Goal: Task Accomplishment & Management: Complete application form

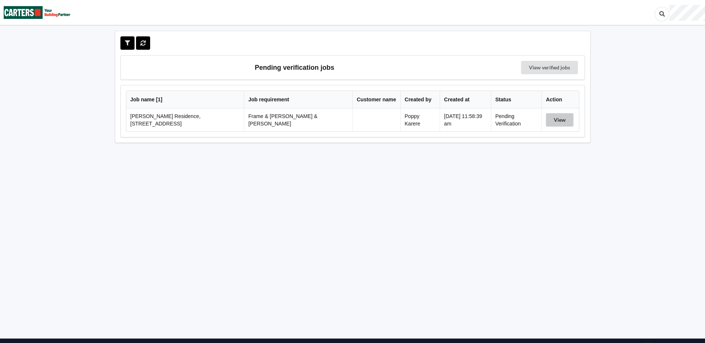
click at [566, 113] on button "View" at bounding box center [560, 119] width 28 height 13
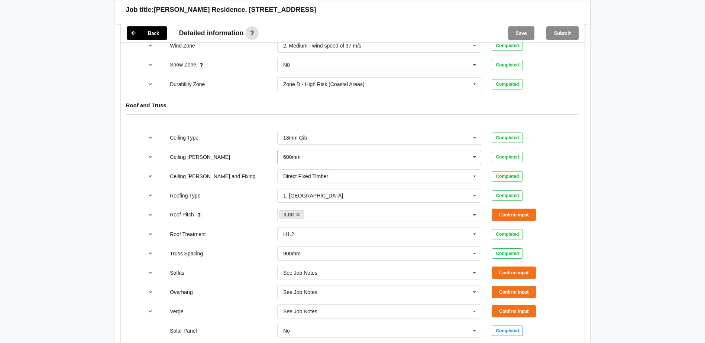
scroll to position [409, 0]
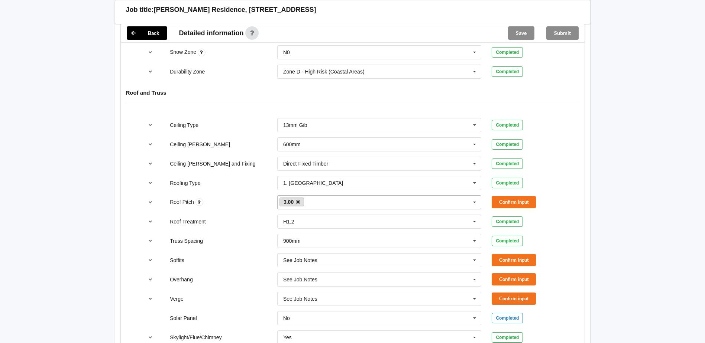
click at [297, 200] on icon at bounding box center [298, 202] width 4 height 5
click at [297, 195] on div "3.00 None" at bounding box center [379, 202] width 204 height 14
type input "35"
click at [303, 209] on div "Add 35" at bounding box center [380, 216] width 204 height 14
click at [294, 200] on icon at bounding box center [294, 202] width 4 height 5
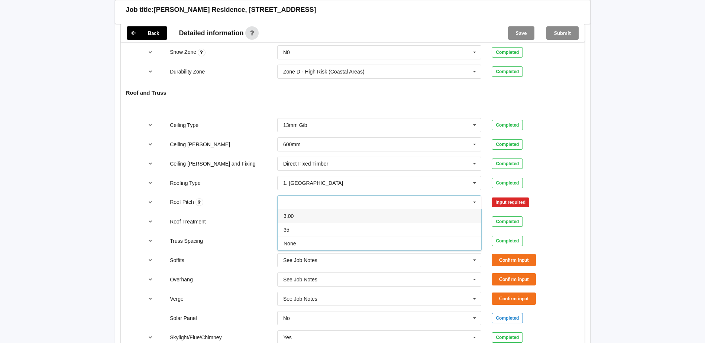
click at [300, 200] on div "35 3.00 35 None" at bounding box center [379, 202] width 204 height 14
type input "35.00"
drag, startPoint x: 295, startPoint y: 206, endPoint x: 235, endPoint y: 190, distance: 61.6
click at [295, 213] on b "35.00" at bounding box center [299, 216] width 13 height 6
click at [314, 209] on div "3.00" at bounding box center [380, 216] width 204 height 14
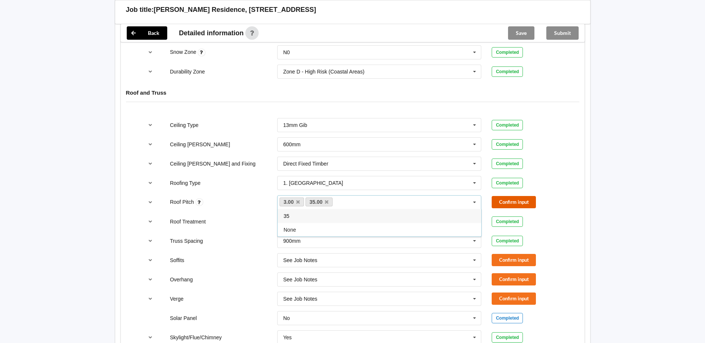
click at [533, 196] on button "Confirm input" at bounding box center [514, 202] width 44 height 12
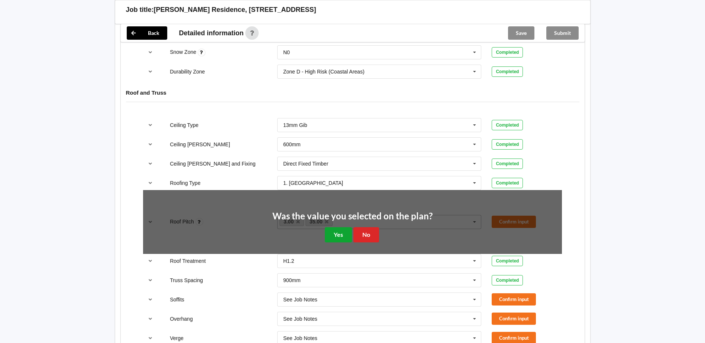
click at [332, 227] on button "Yes" at bounding box center [338, 234] width 27 height 15
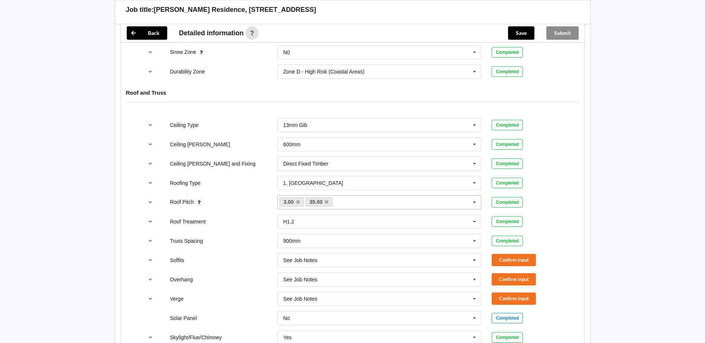
scroll to position [446, 0]
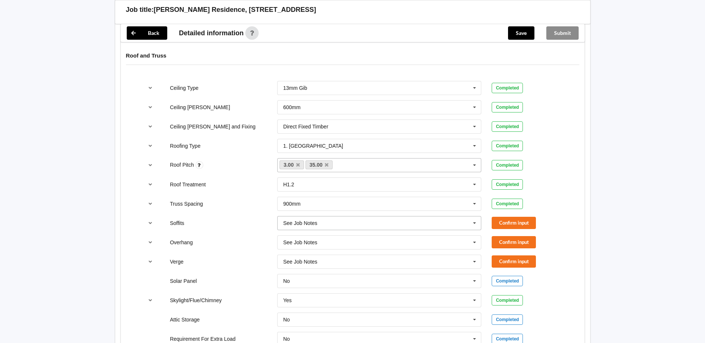
click at [366, 217] on input "text" at bounding box center [380, 223] width 204 height 13
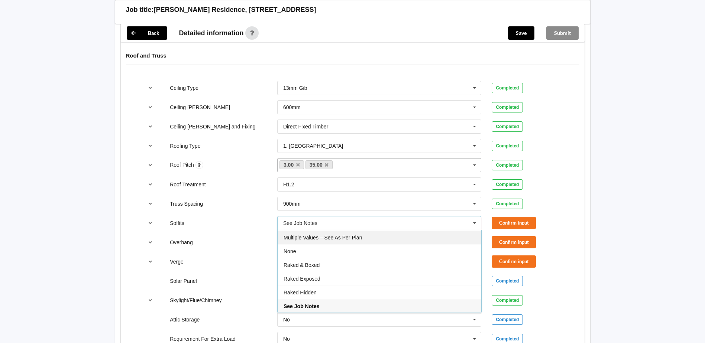
click at [340, 236] on div "Multiple Values – See As Per Plan" at bounding box center [380, 238] width 204 height 14
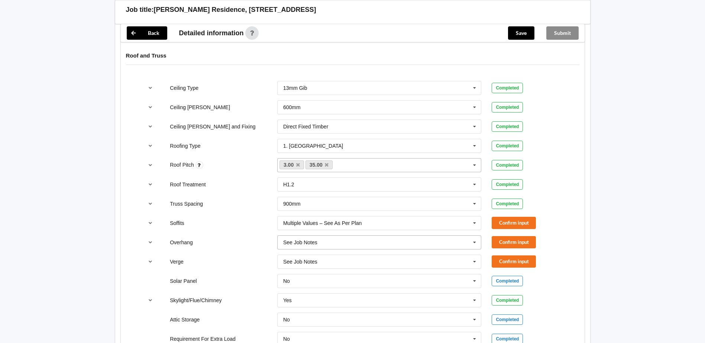
click at [317, 236] on div "See Job Notes See Job Notes 300mm 450mm 600mm 750mm Multiple Values – See As Pe…" at bounding box center [379, 243] width 204 height 14
drag, startPoint x: 324, startPoint y: 320, endPoint x: 319, endPoint y: 308, distance: 12.6
click at [324, 322] on span "Multiple Values – See As Per Plan" at bounding box center [323, 325] width 78 height 6
click at [303, 259] on div "See Job Notes" at bounding box center [300, 261] width 34 height 5
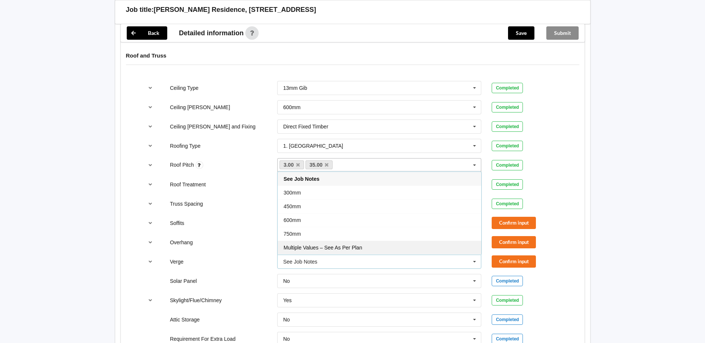
click at [323, 243] on div "Multiple Values – See As Per Plan" at bounding box center [380, 248] width 204 height 14
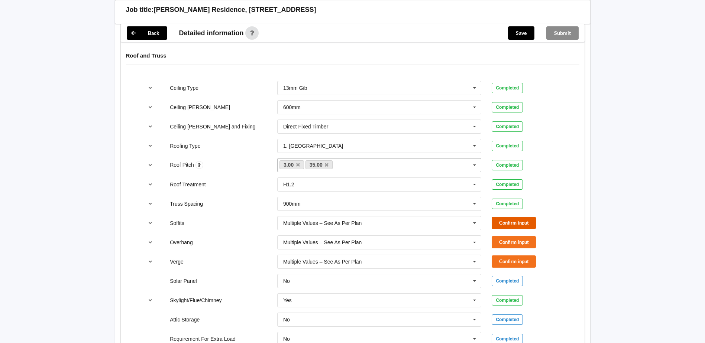
click at [530, 220] on button "Confirm input" at bounding box center [514, 223] width 44 height 12
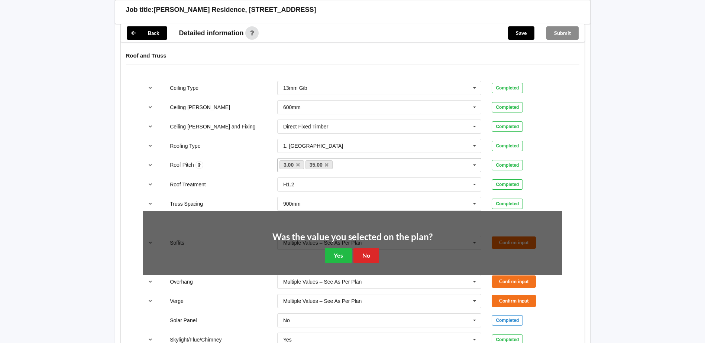
click at [530, 220] on div "Was the value you selected on the plan? Yes No" at bounding box center [352, 248] width 419 height 74
drag, startPoint x: 340, startPoint y: 248, endPoint x: 565, endPoint y: 233, distance: 225.3
click at [345, 248] on button "Yes" at bounding box center [338, 255] width 27 height 15
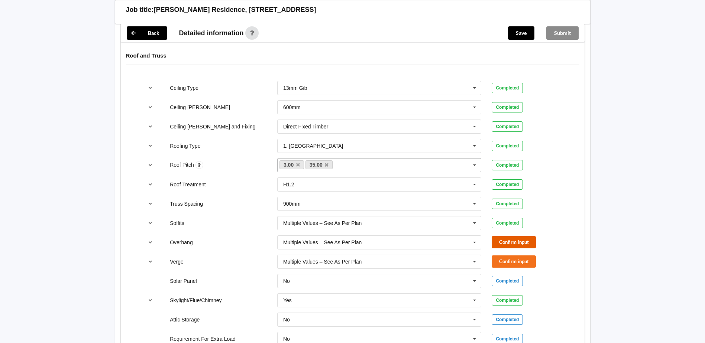
click at [508, 236] on button "Confirm input" at bounding box center [514, 242] width 44 height 12
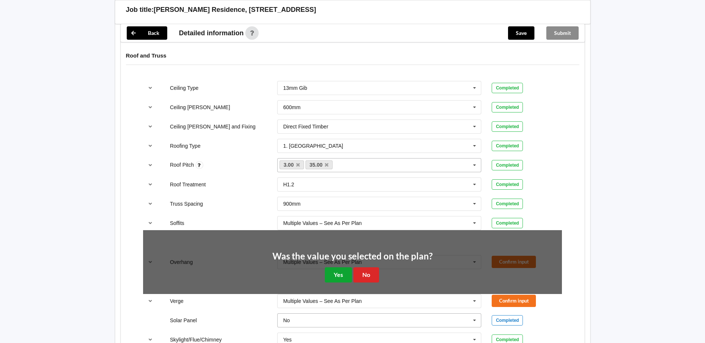
click at [337, 273] on button "Yes" at bounding box center [338, 275] width 27 height 15
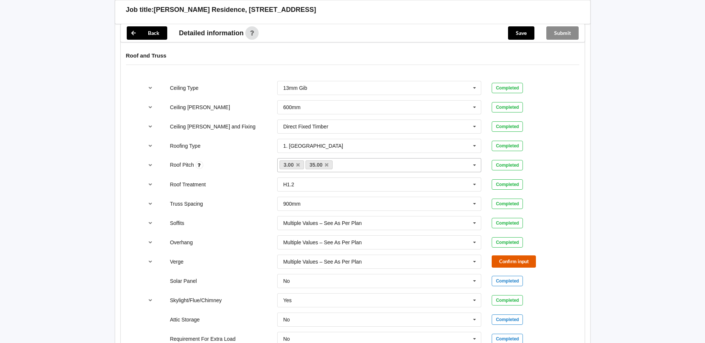
click at [514, 258] on button "Confirm input" at bounding box center [514, 262] width 44 height 12
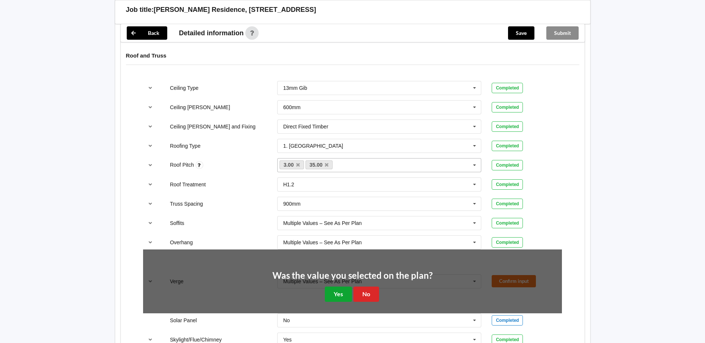
drag, startPoint x: 334, startPoint y: 281, endPoint x: 72, endPoint y: 209, distance: 271.4
click at [334, 287] on button "Yes" at bounding box center [338, 294] width 27 height 15
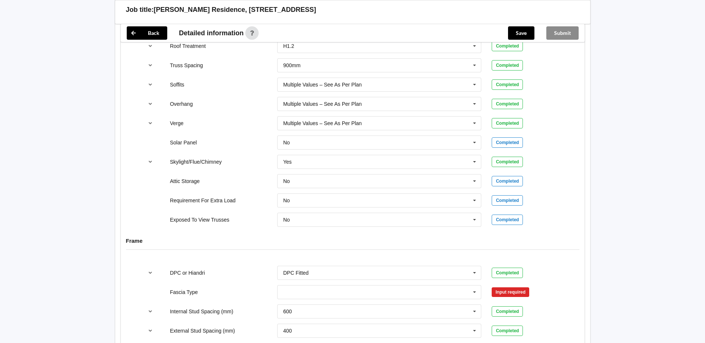
scroll to position [595, 0]
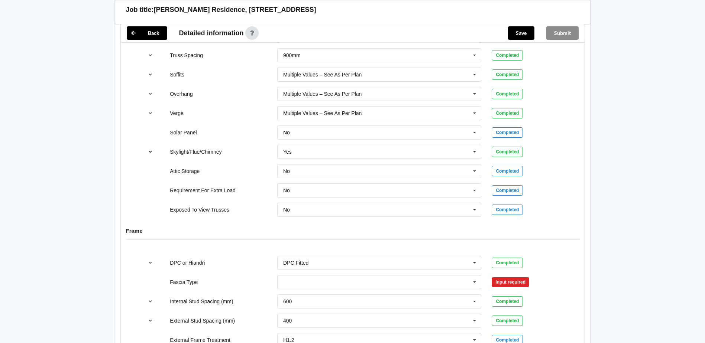
click at [150, 149] on icon "reference-toggle" at bounding box center [150, 151] width 6 height 4
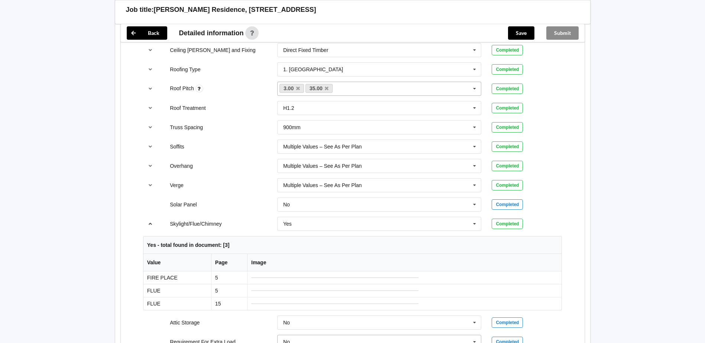
scroll to position [520, 0]
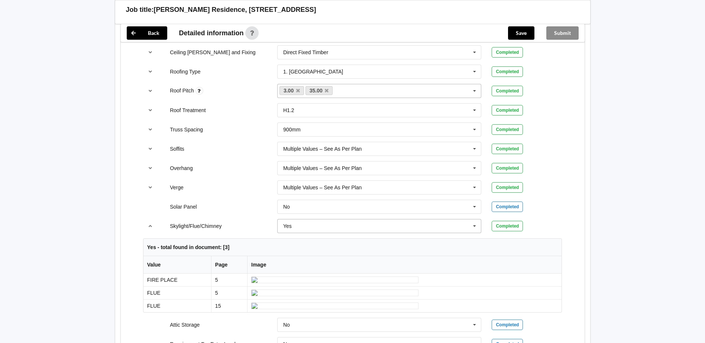
click at [317, 224] on input "text" at bounding box center [380, 226] width 204 height 13
click at [305, 233] on div "No" at bounding box center [380, 240] width 204 height 14
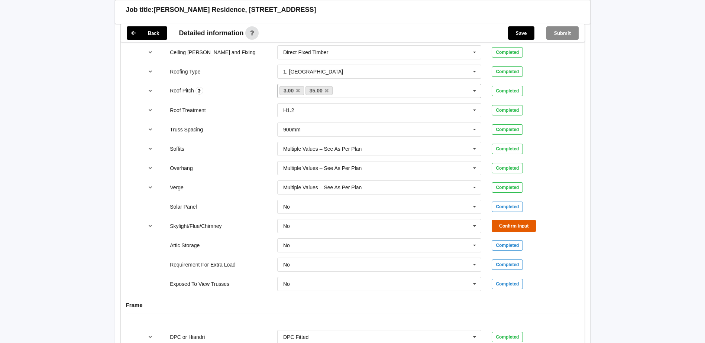
click at [527, 220] on button "Confirm input" at bounding box center [514, 226] width 44 height 12
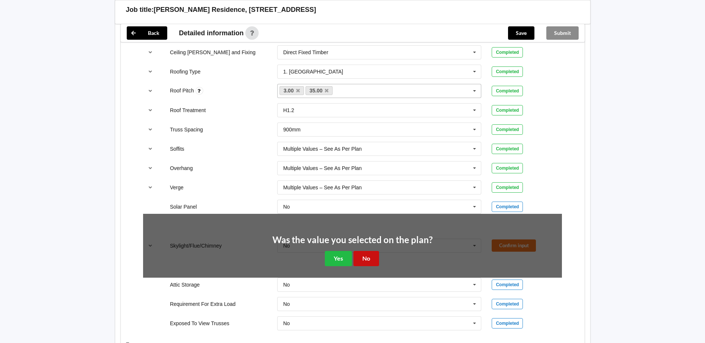
click at [357, 251] on button "No" at bounding box center [366, 258] width 26 height 15
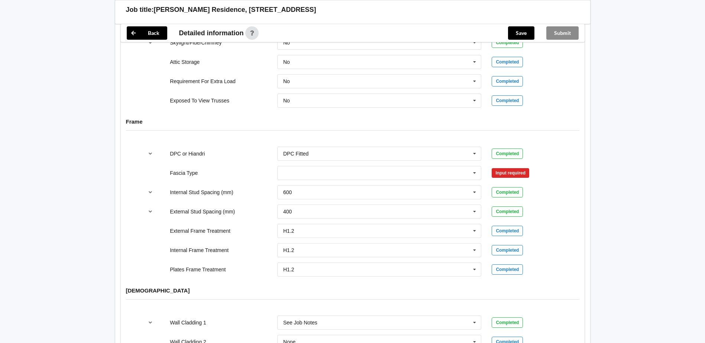
scroll to position [706, 0]
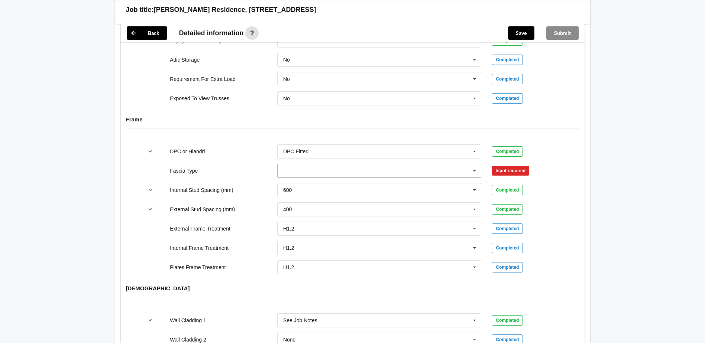
click at [321, 166] on input "text" at bounding box center [380, 170] width 204 height 13
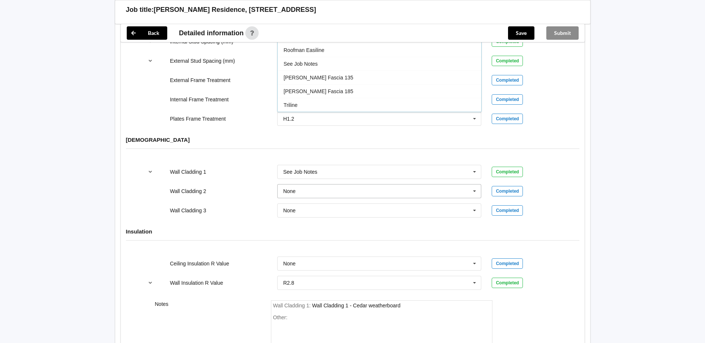
scroll to position [780, 0]
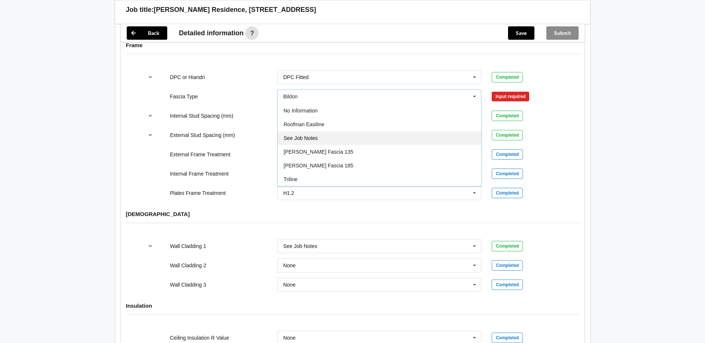
click at [310, 135] on span "See Job Notes" at bounding box center [301, 138] width 34 height 6
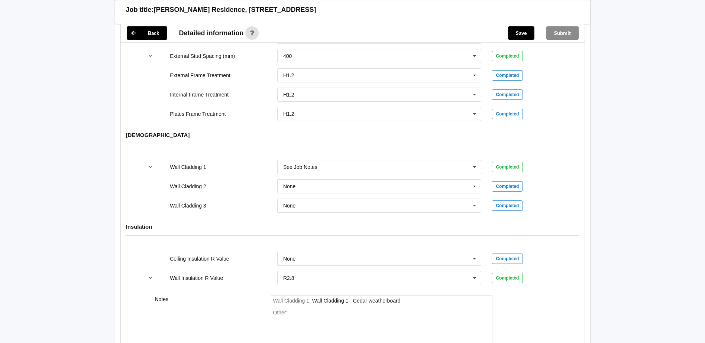
scroll to position [926, 0]
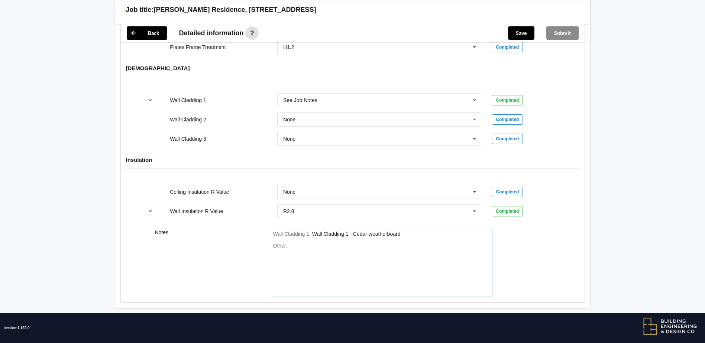
click at [327, 244] on div "Other:" at bounding box center [381, 269] width 217 height 52
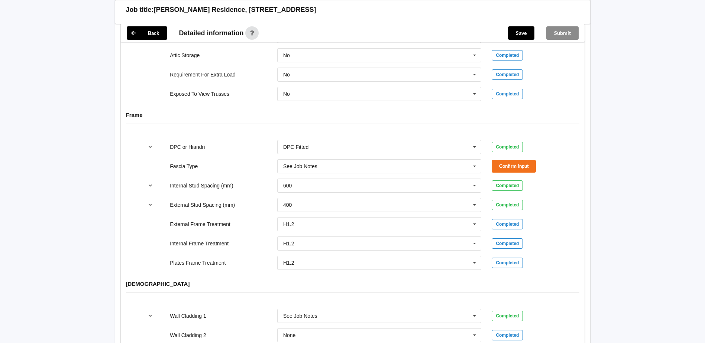
scroll to position [704, 0]
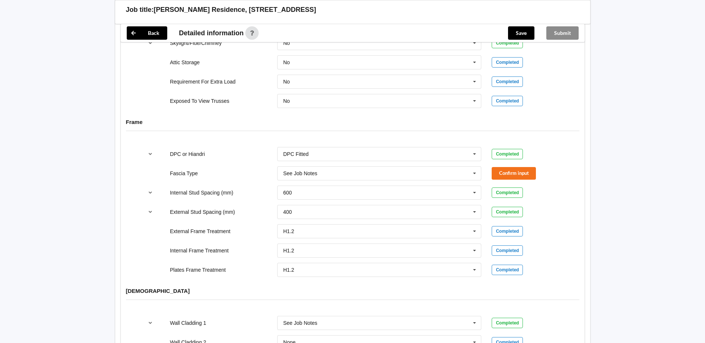
click at [499, 161] on div "Fascia Type See Job Notes Bildon Continuous 180 Diamond 147 M85 - 180mmx18mm M8…" at bounding box center [352, 173] width 429 height 25
click at [499, 167] on button "Confirm input" at bounding box center [514, 173] width 44 height 12
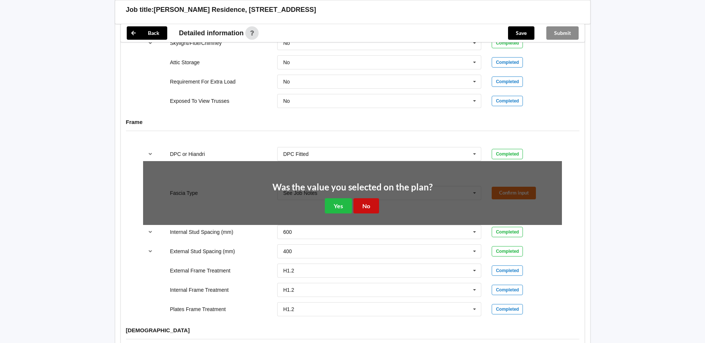
click at [364, 198] on button "No" at bounding box center [366, 205] width 26 height 15
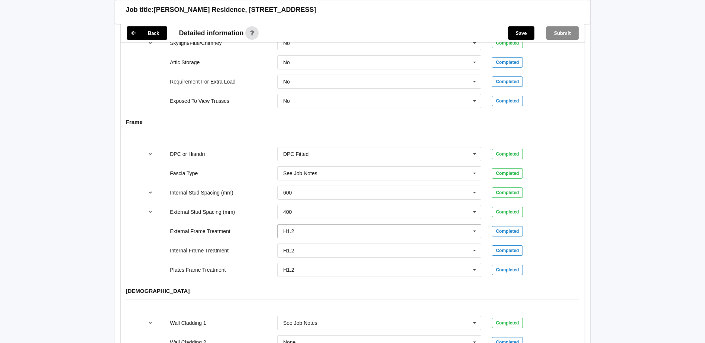
click at [295, 225] on input "text" at bounding box center [380, 231] width 204 height 13
click at [259, 228] on div "External Frame Treatment" at bounding box center [218, 231] width 107 height 7
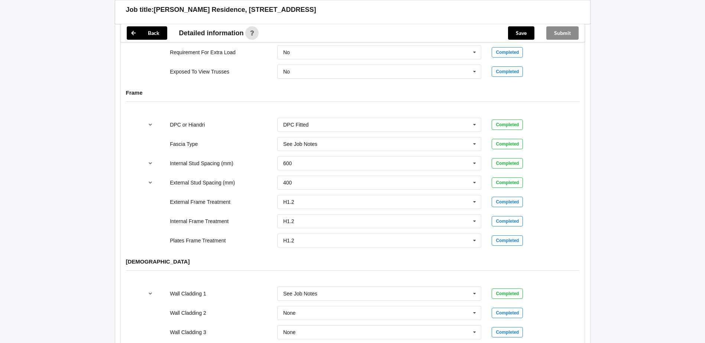
scroll to position [926, 0]
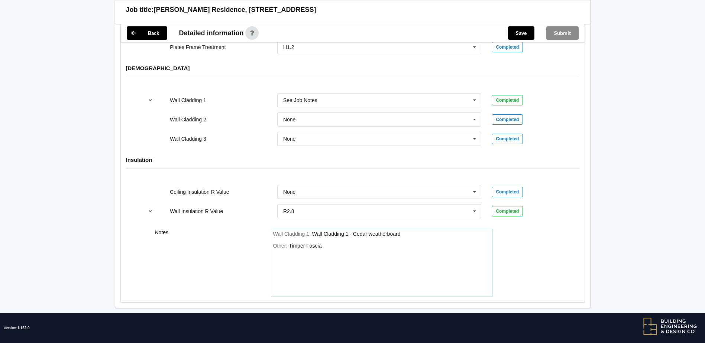
click at [340, 231] on div "Wall Cladding 1 - Cedar weatherboard" at bounding box center [356, 234] width 88 height 6
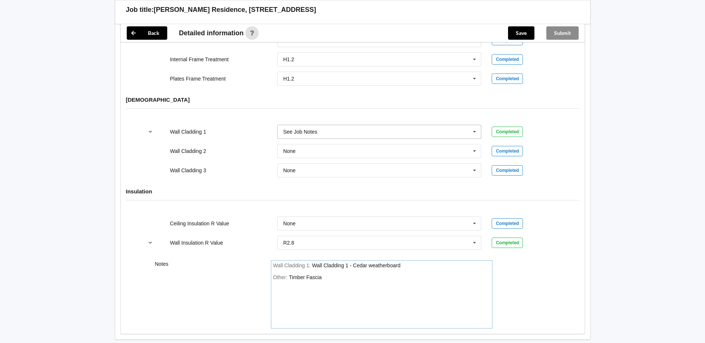
scroll to position [852, 0]
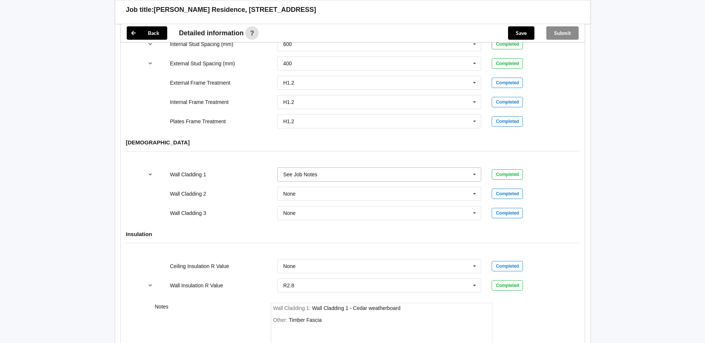
click at [310, 172] on div "See Job Notes" at bounding box center [300, 174] width 34 height 5
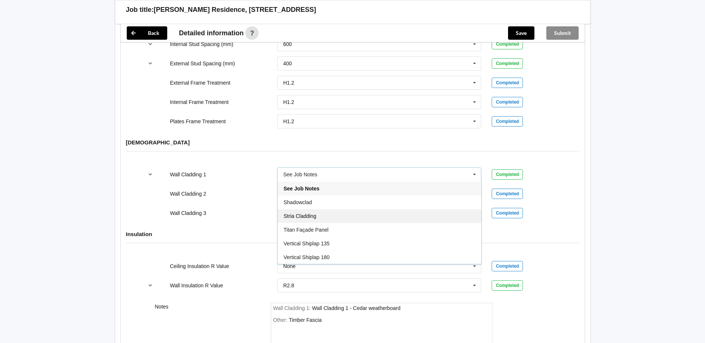
click at [328, 209] on div "Stria Cladding" at bounding box center [380, 216] width 204 height 14
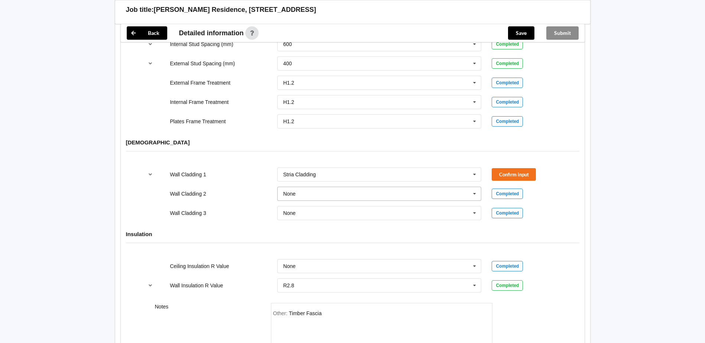
click at [313, 187] on input "text" at bounding box center [380, 193] width 204 height 13
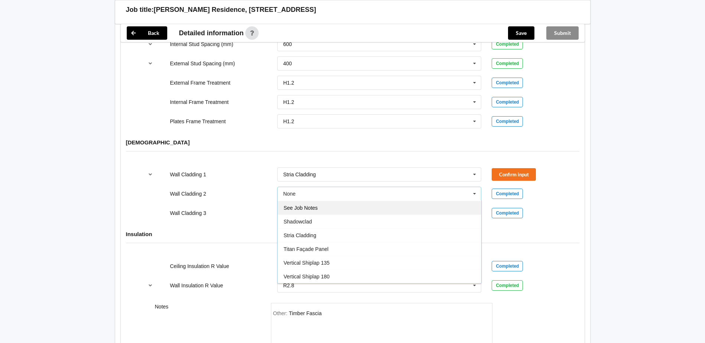
click at [317, 205] on span "See Job Notes" at bounding box center [301, 208] width 34 height 6
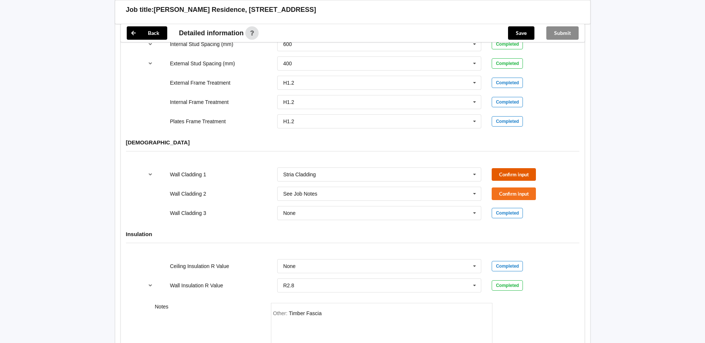
click at [534, 168] on button "Confirm input" at bounding box center [514, 174] width 44 height 12
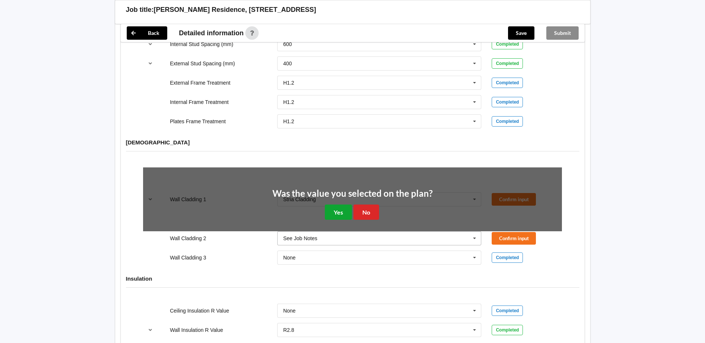
drag, startPoint x: 336, startPoint y: 206, endPoint x: 473, endPoint y: 188, distance: 138.6
click at [337, 205] on button "Yes" at bounding box center [338, 212] width 27 height 15
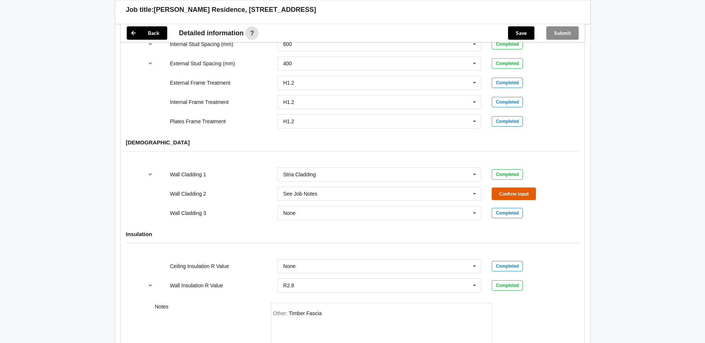
click at [509, 188] on button "Confirm input" at bounding box center [514, 194] width 44 height 12
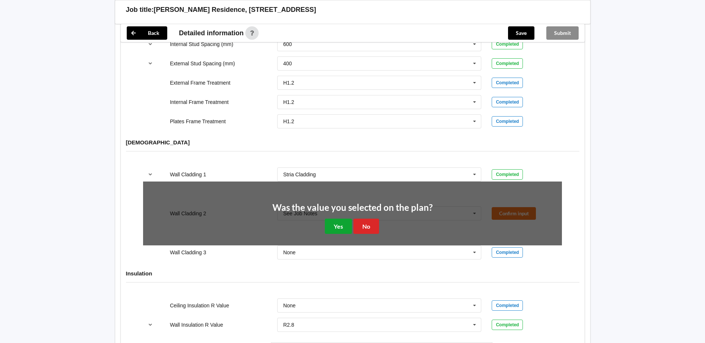
click at [342, 219] on button "Yes" at bounding box center [338, 226] width 27 height 15
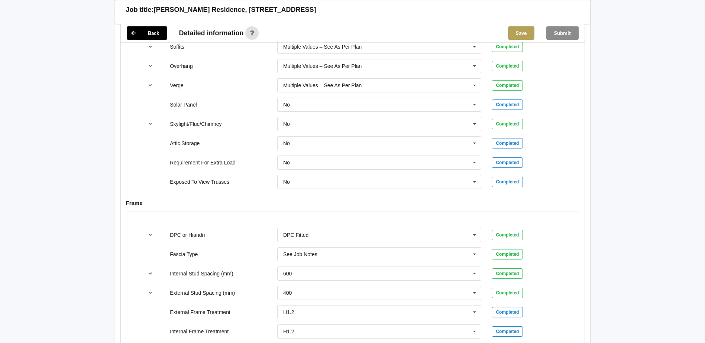
click at [532, 32] on button "Save" at bounding box center [521, 32] width 26 height 13
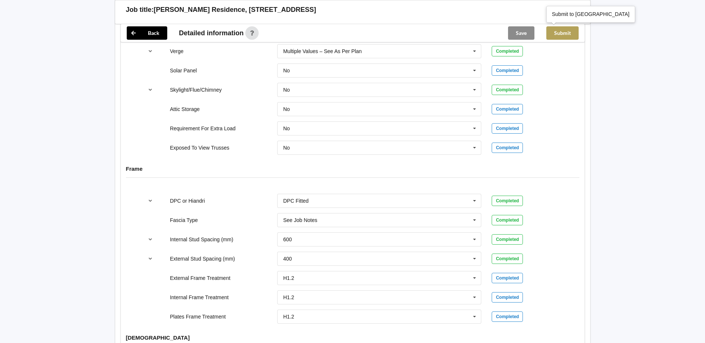
click at [571, 31] on button "Submit" at bounding box center [562, 32] width 32 height 13
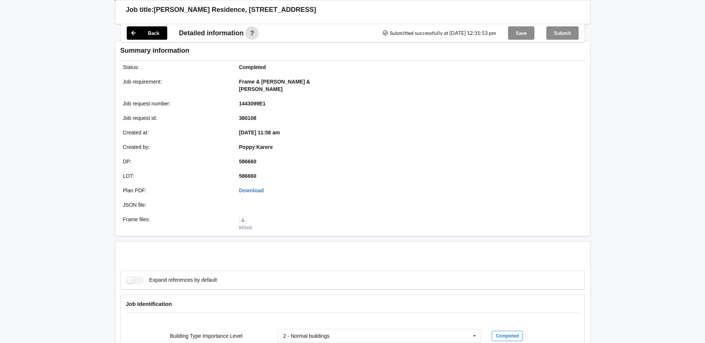
scroll to position [622, 0]
